Goal: Find specific page/section: Find specific page/section

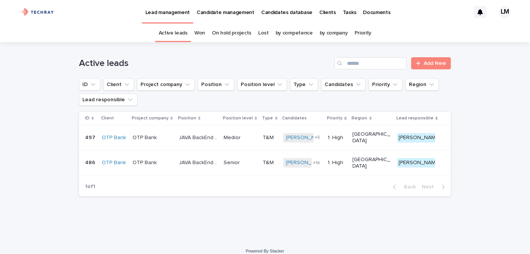
click at [286, 13] on p "Candidates database" at bounding box center [286, 8] width 51 height 16
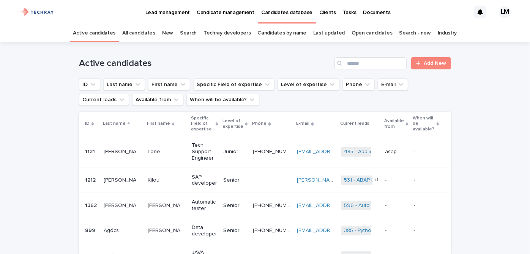
click at [167, 32] on link "New" at bounding box center [167, 33] width 11 height 18
